Goal: Information Seeking & Learning: Learn about a topic

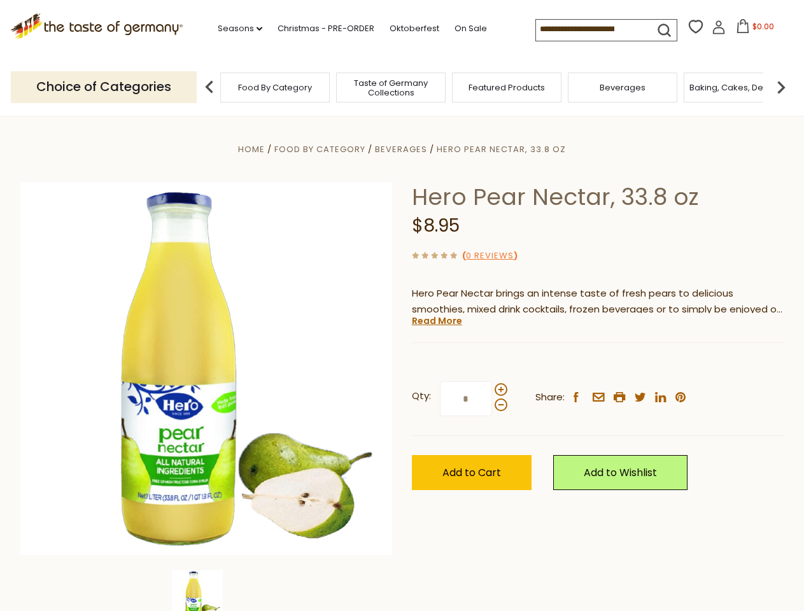
click at [402, 306] on div "Home Food By Category [GEOGRAPHIC_DATA] Hero Pear Nectar, 33.8 oz Hero Pear Nec…" at bounding box center [402, 386] width 783 height 490
click at [235, 29] on link "Seasons dropdown_arrow" at bounding box center [240, 29] width 45 height 14
click at [591, 29] on input at bounding box center [590, 29] width 108 height 18
click at [752, 30] on span "$0.00" at bounding box center [763, 26] width 22 height 11
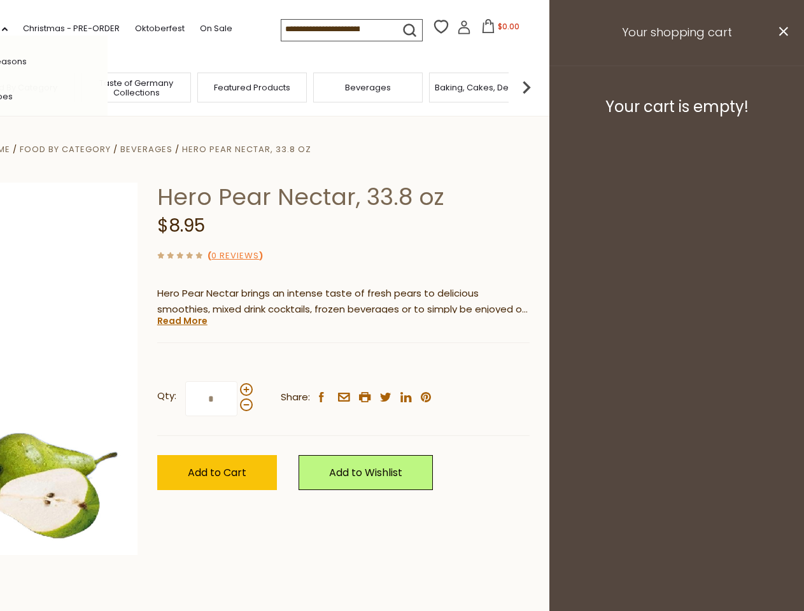
click at [108, 87] on div "All Seasons Recipes Game Day [DATE] [DATE] [DATE][PERSON_NAME] [DATE] Springfes…" at bounding box center [35, 306] width 144 height 540
click at [539, 87] on img at bounding box center [526, 86] width 25 height 25
click at [402, 363] on div "Qty: * Share: facebook email printer twitter linkedin pinterest" at bounding box center [343, 399] width 372 height 74
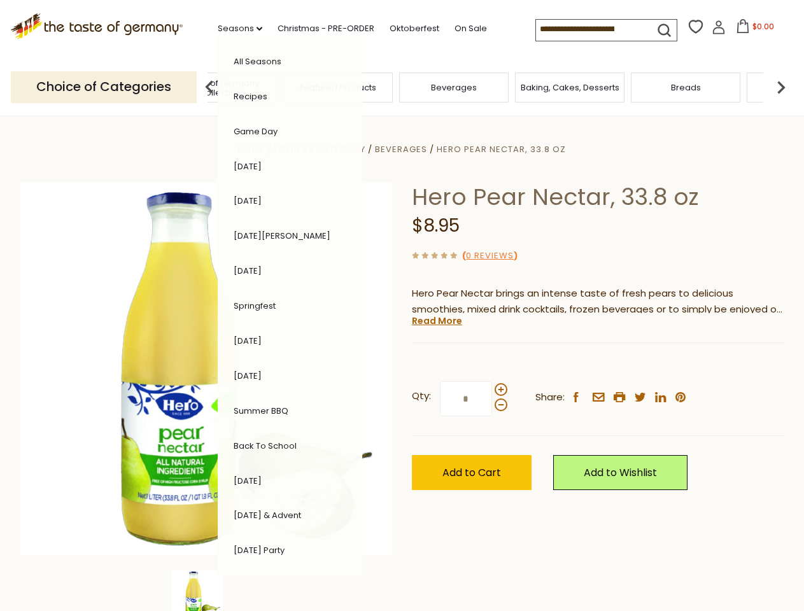
click at [206, 591] on img at bounding box center [197, 595] width 51 height 51
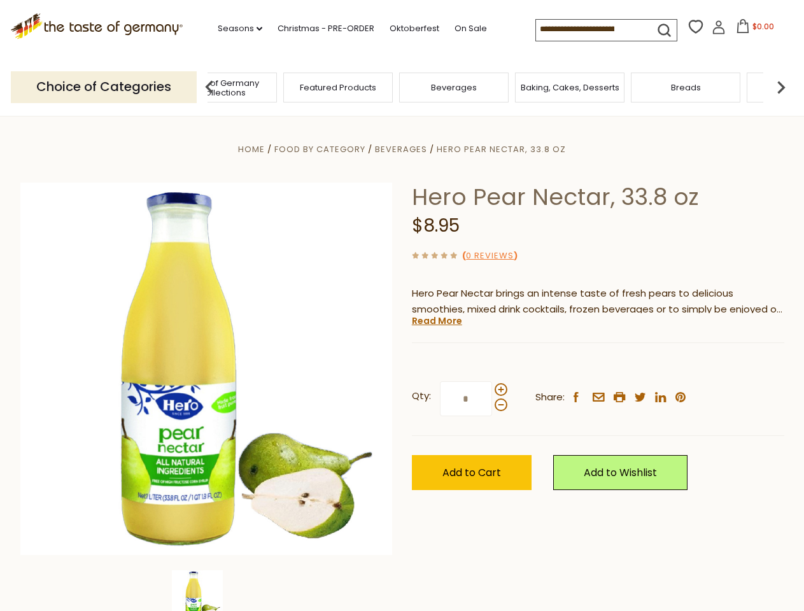
click at [206, 591] on img at bounding box center [197, 595] width 51 height 51
click at [436, 321] on link "Read More" at bounding box center [437, 320] width 50 height 13
